Goal: Information Seeking & Learning: Learn about a topic

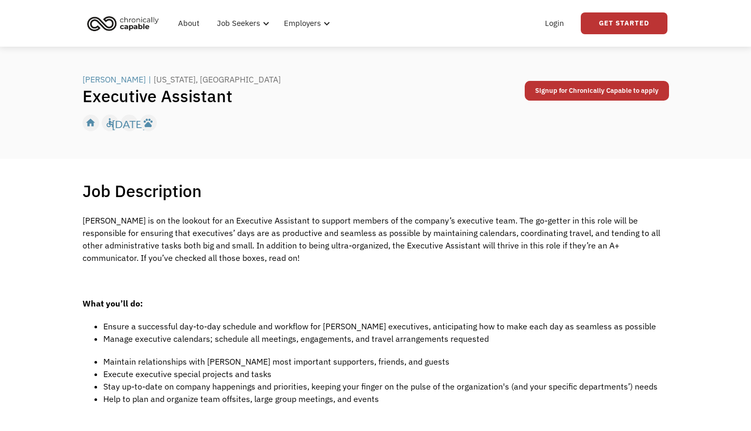
click at [130, 26] on img "home" at bounding box center [123, 23] width 78 height 23
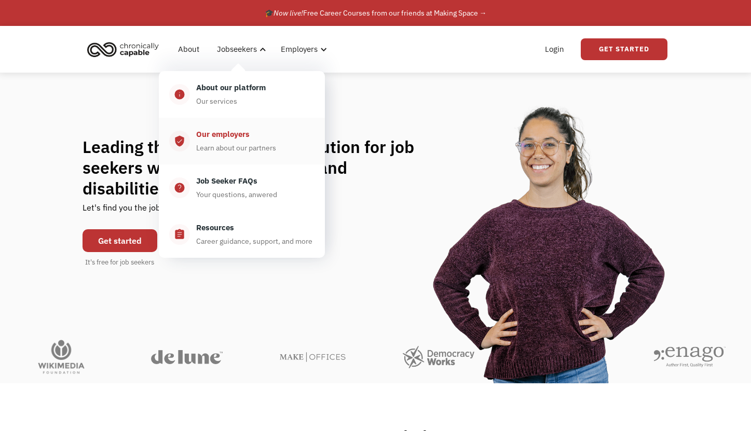
click at [232, 135] on div "Our employers" at bounding box center [222, 134] width 53 height 12
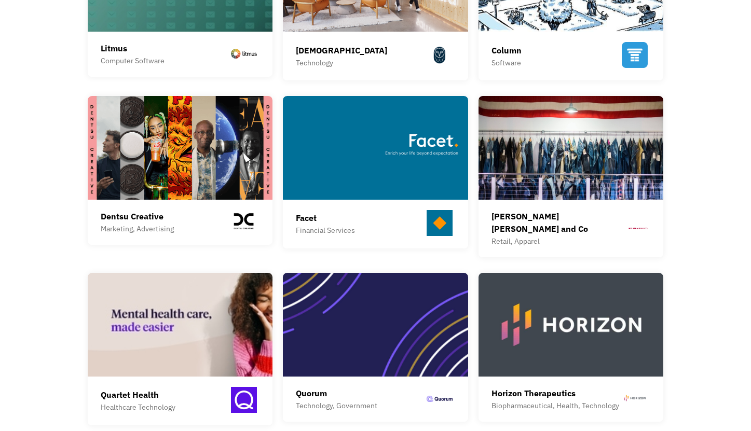
scroll to position [545, 0]
